Goal: Transaction & Acquisition: Purchase product/service

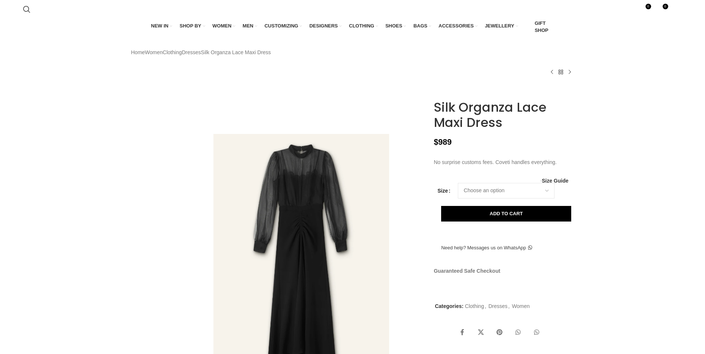
drag, startPoint x: 503, startPoint y: 137, endPoint x: 411, endPoint y: 116, distance: 94.5
click at [411, 116] on div "Add to wishlist Click to enlarge Silk Organza Lace Maxi Dress $ 989 No surprise…" at bounding box center [353, 240] width 454 height 304
drag, startPoint x: 411, startPoint y: 116, endPoint x: 460, endPoint y: 126, distance: 49.3
click at [460, 126] on h1 "Silk Organza Lace Maxi Dress" at bounding box center [504, 115] width 140 height 30
drag, startPoint x: 498, startPoint y: 136, endPoint x: 432, endPoint y: 119, distance: 68.3
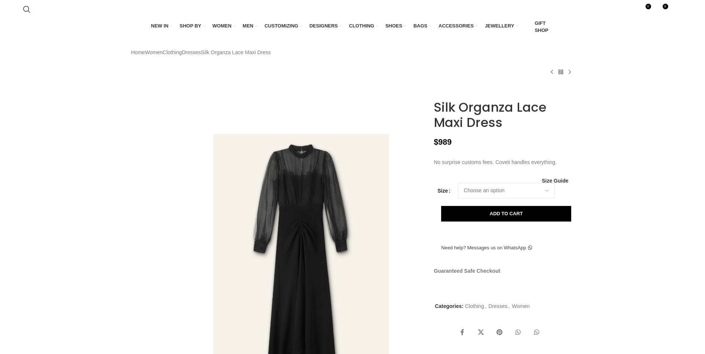
click at [432, 119] on div "Silk Organza Lace Maxi Dress $ 989 No surprise customs fees. Coveti handles eve…" at bounding box center [503, 240] width 151 height 304
copy h1 "Silk Organza Lace Maxi Dress"
